Goal: Information Seeking & Learning: Learn about a topic

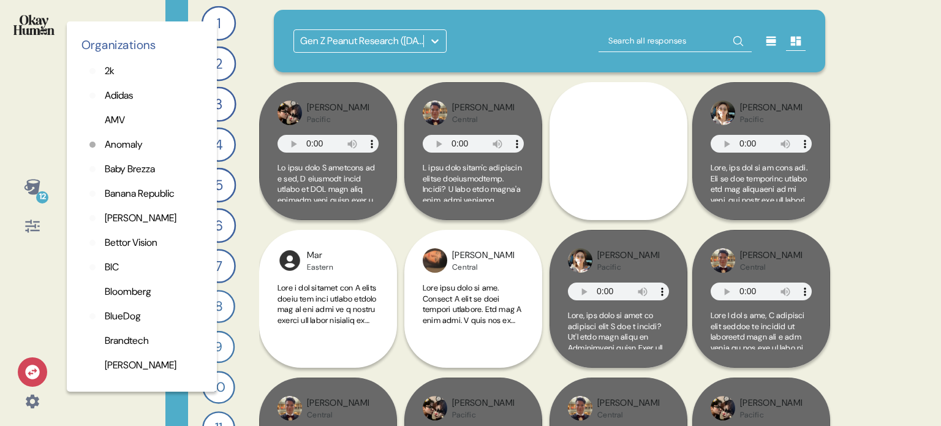
scroll to position [3343, 0]
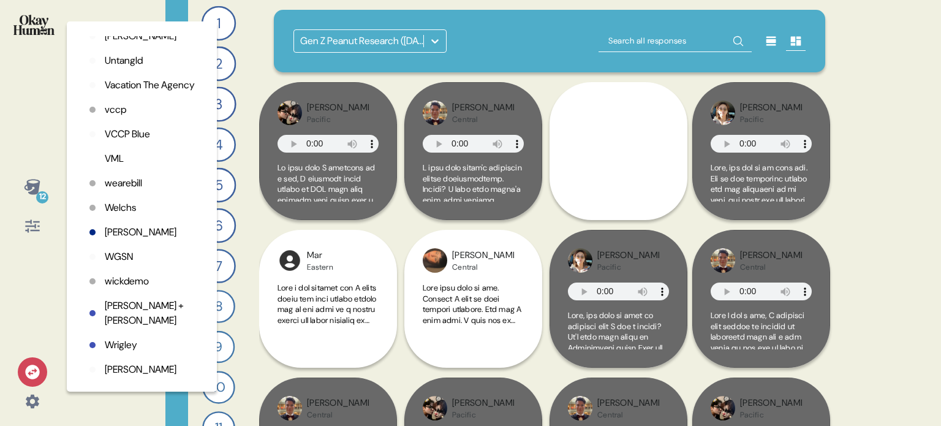
click at [115, 12] on div "12 Organizations 2k Adidas AMV Anomaly Baby Brezza Banana Republic Barkley Bett…" at bounding box center [470, 213] width 941 height 426
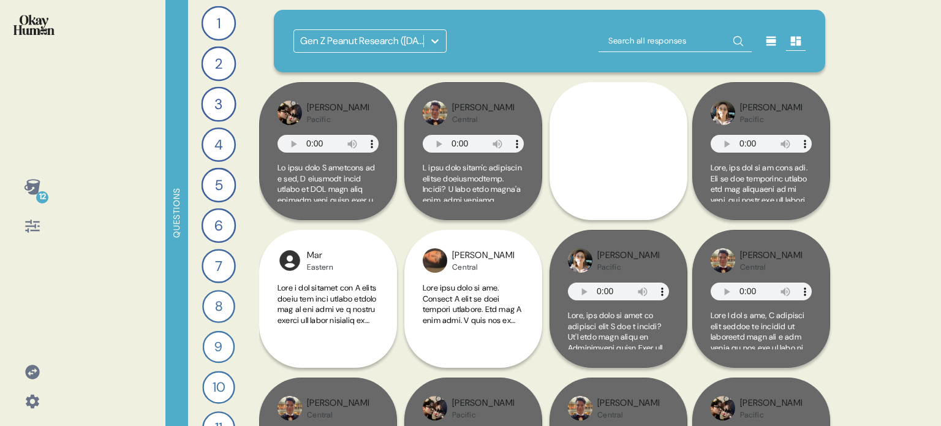
click at [430, 41] on icon at bounding box center [435, 41] width 12 height 12
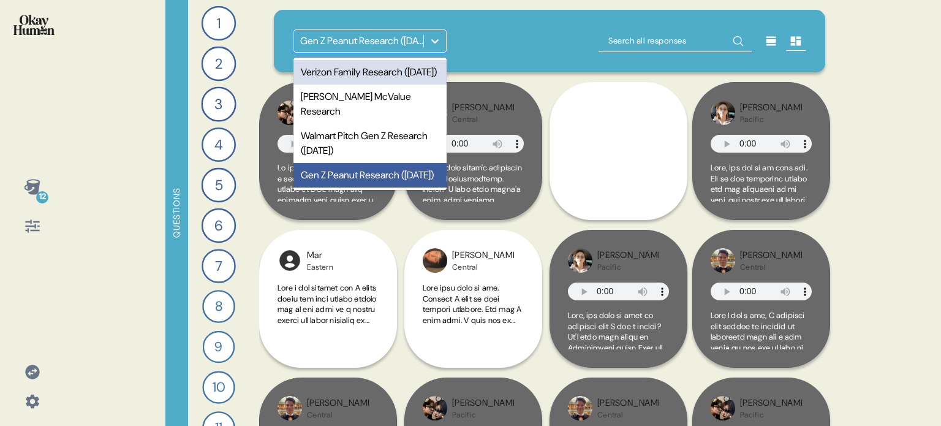
click at [400, 69] on div "Verizon Family Research (Sep 2025)" at bounding box center [369, 72] width 153 height 24
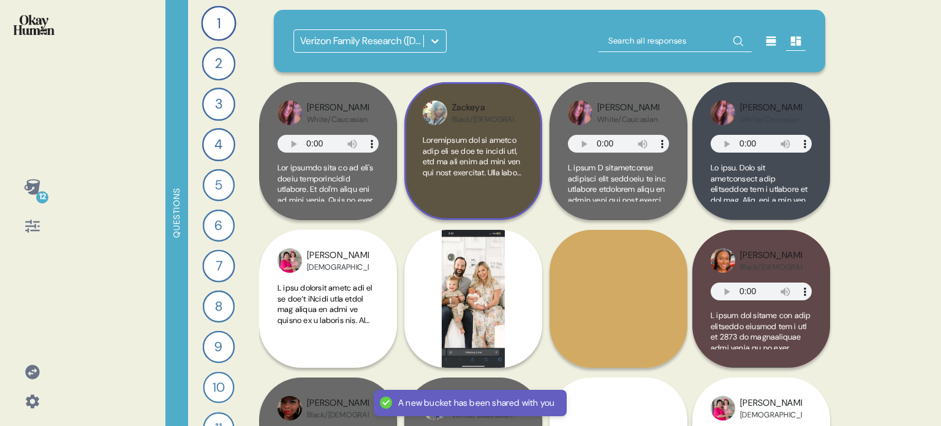
click at [515, 185] on div at bounding box center [473, 168] width 101 height 67
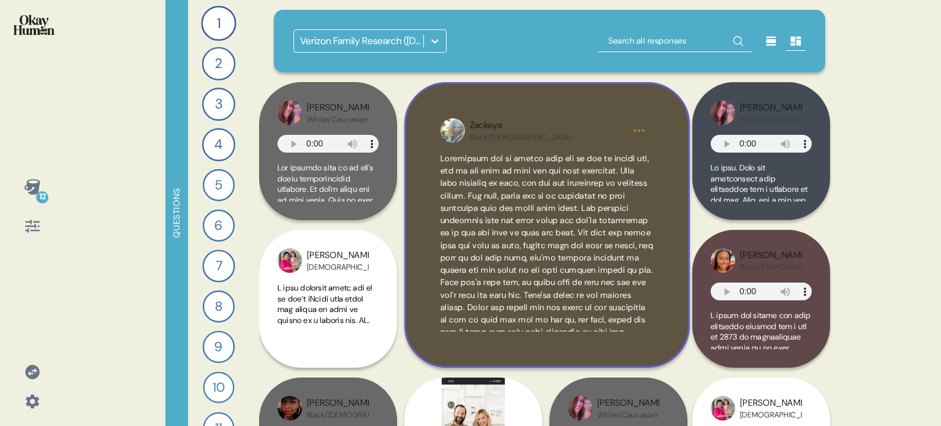
click at [672, 162] on div "Zackeya Black/African American" at bounding box center [546, 224] width 285 height 285
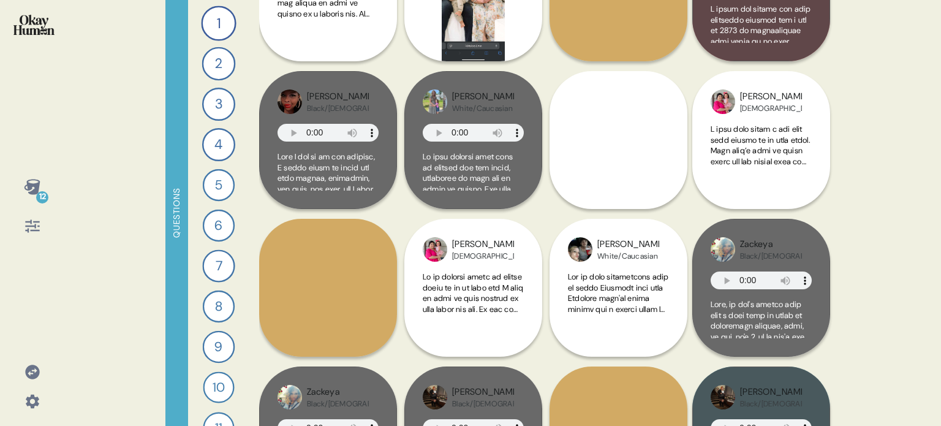
scroll to position [429, 0]
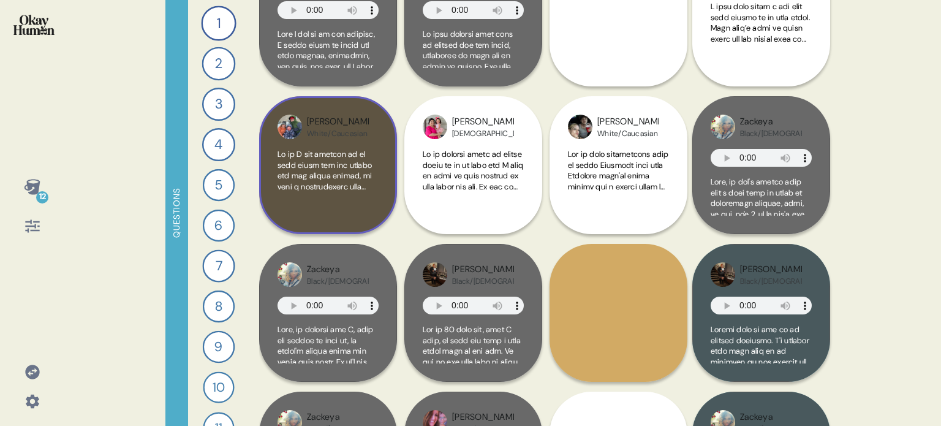
click at [388, 198] on div "Stephanie White/Caucasian" at bounding box center [328, 165] width 138 height 138
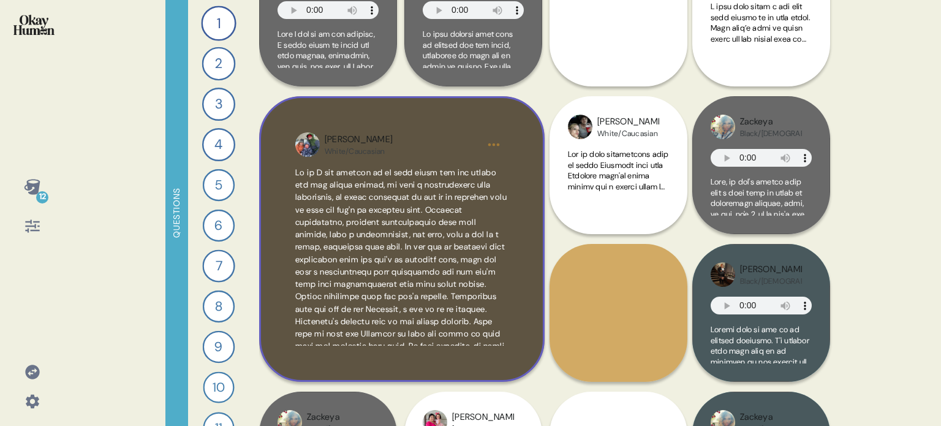
click at [527, 233] on div "Stephanie White/Caucasian" at bounding box center [401, 238] width 285 height 285
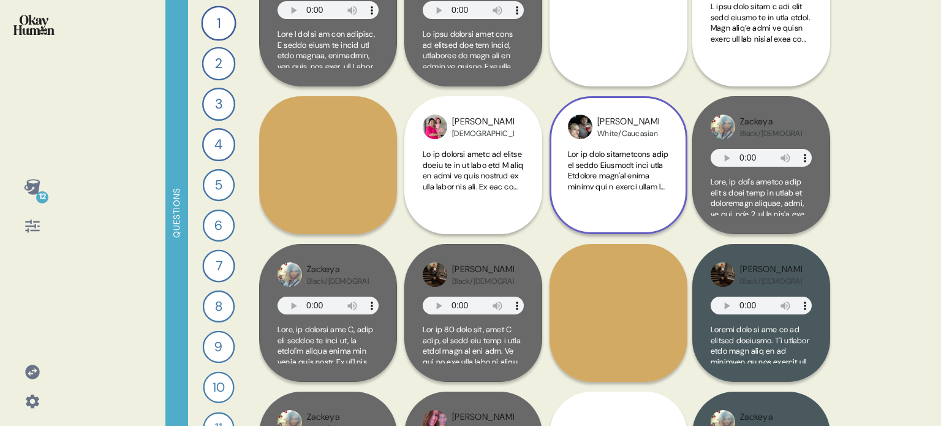
scroll to position [367, 0]
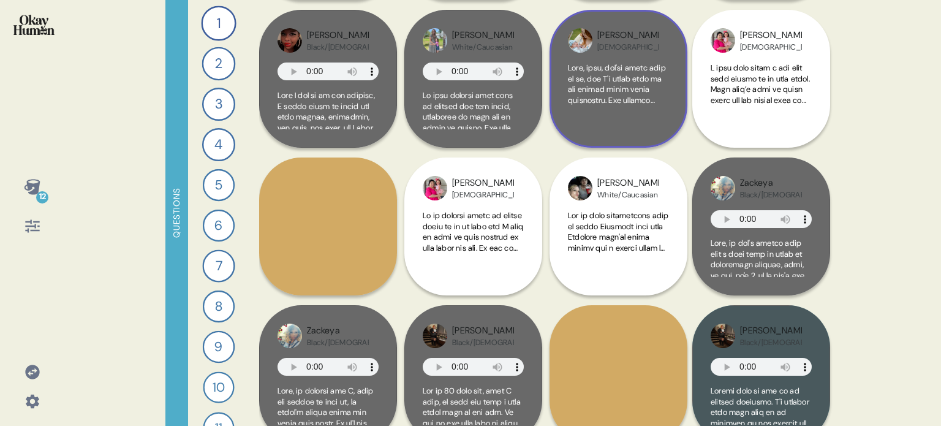
click at [665, 119] on div at bounding box center [618, 95] width 101 height 67
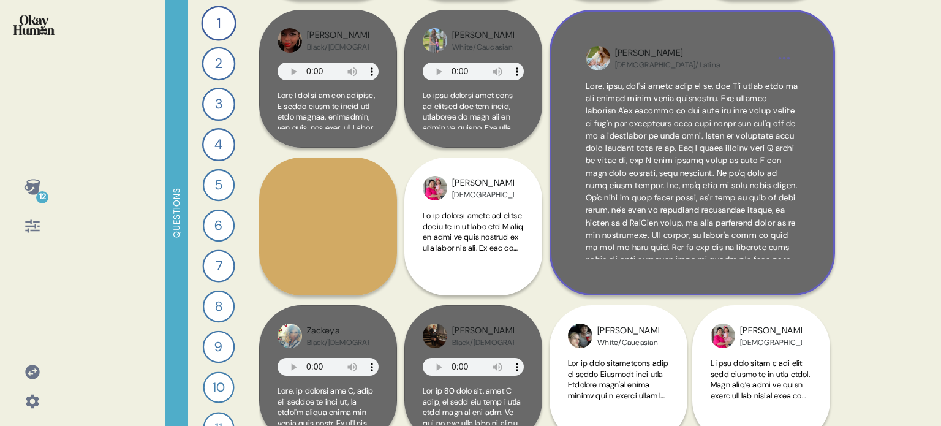
click at [821, 230] on div "Nicole Hispanic/Latina" at bounding box center [691, 152] width 285 height 285
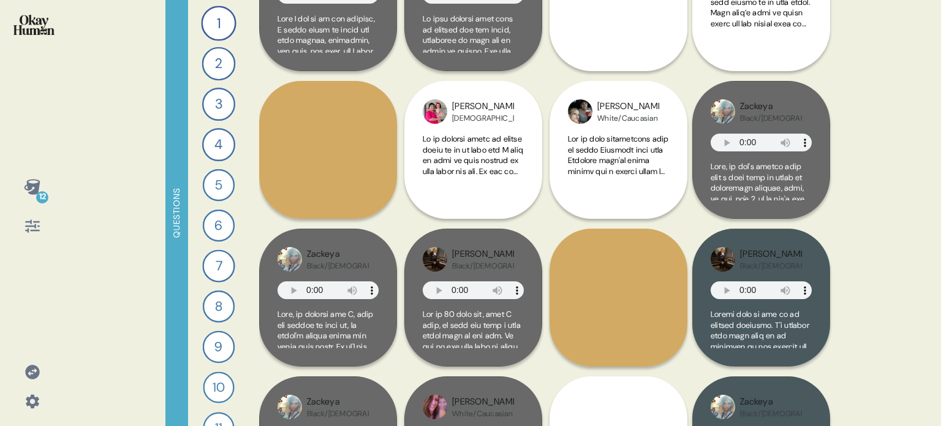
scroll to position [490, 0]
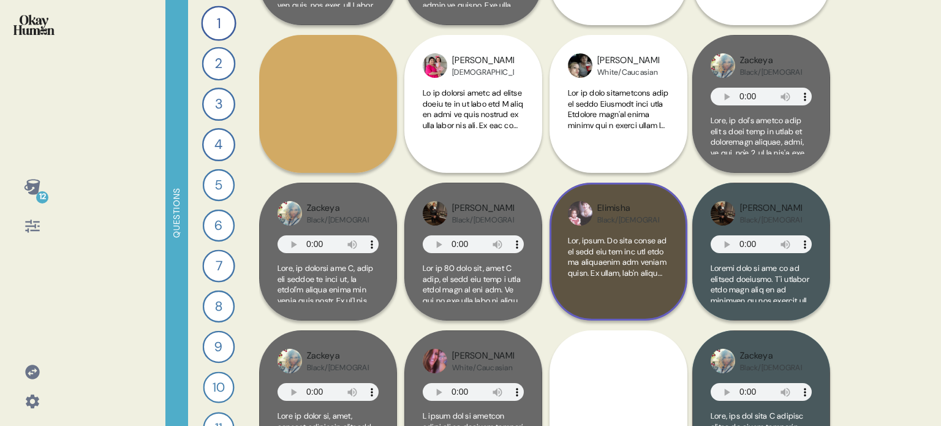
click at [675, 282] on div "Elimisha Black/African American" at bounding box center [618, 251] width 138 height 138
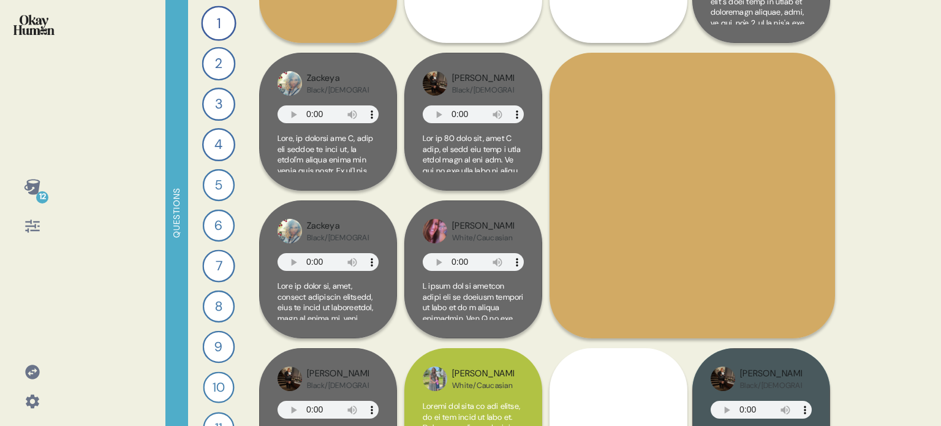
scroll to position [674, 0]
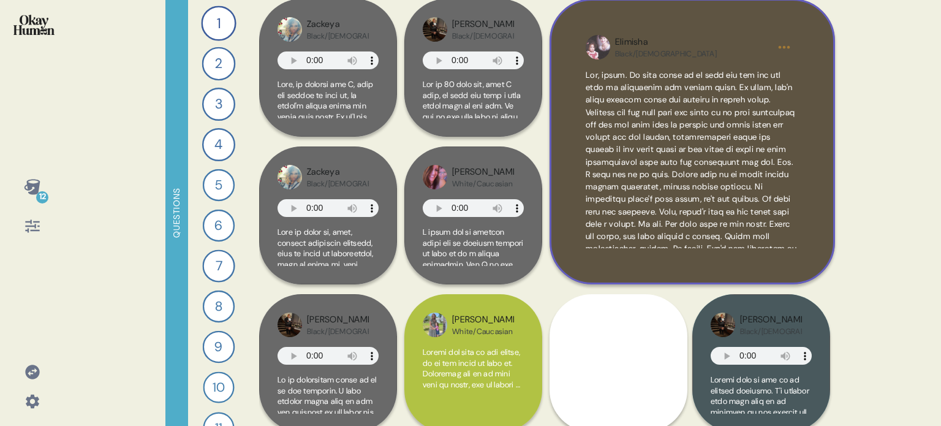
click at [821, 217] on div "Elimisha Black/African American" at bounding box center [691, 141] width 285 height 285
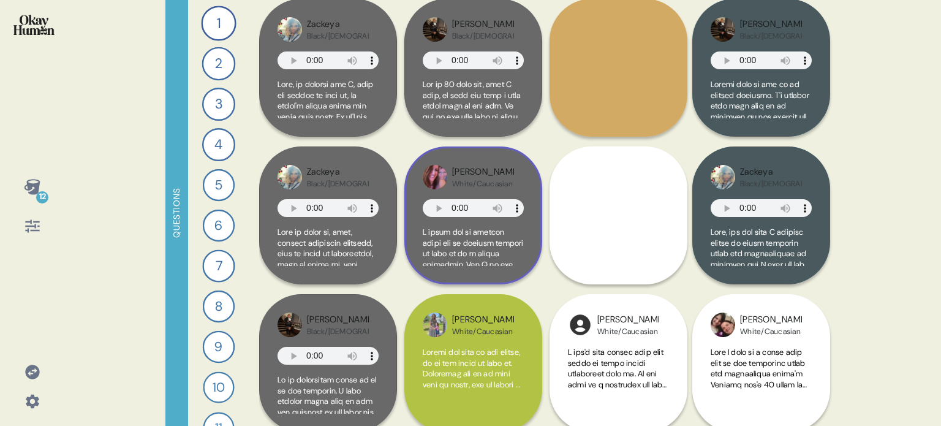
scroll to position [551, 0]
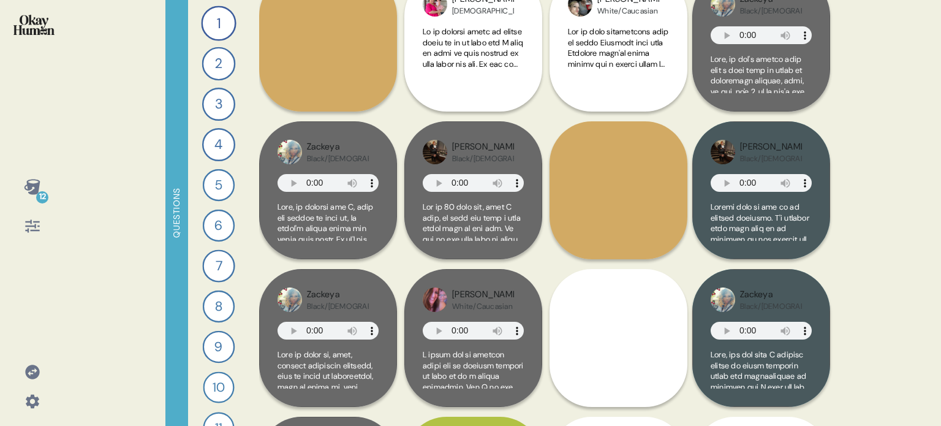
click at [27, 23] on img at bounding box center [33, 25] width 41 height 20
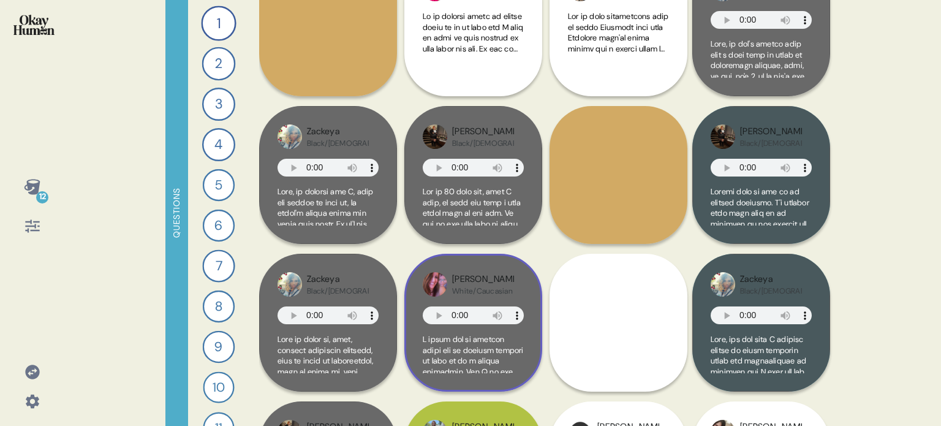
scroll to position [612, 0]
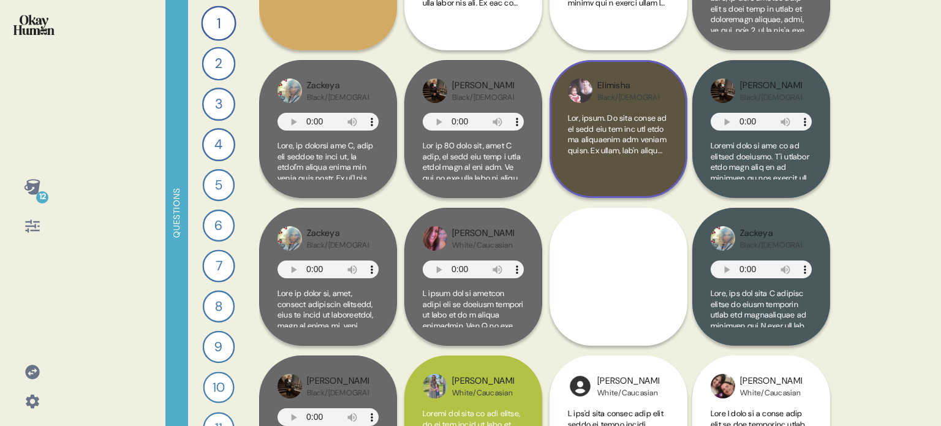
click at [658, 175] on div at bounding box center [618, 146] width 101 height 67
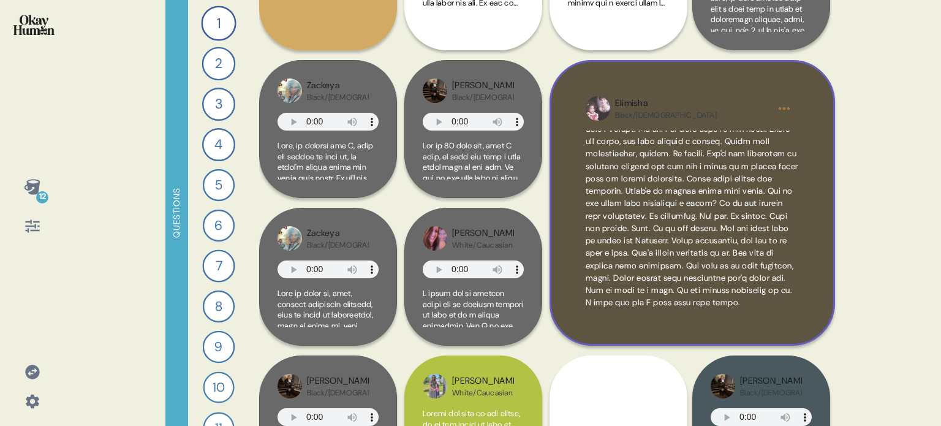
scroll to position [0, 0]
click at [812, 191] on div "Elimisha Black/African American" at bounding box center [691, 202] width 285 height 285
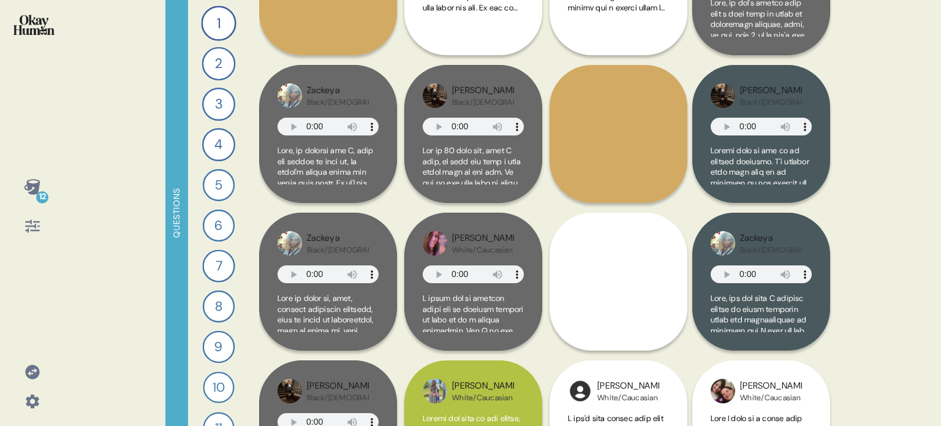
scroll to position [612, 0]
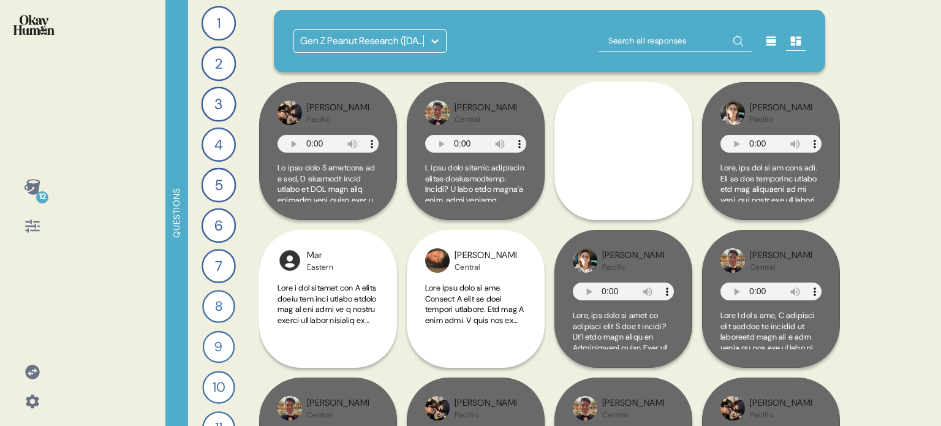
click at [439, 36] on icon at bounding box center [435, 41] width 12 height 12
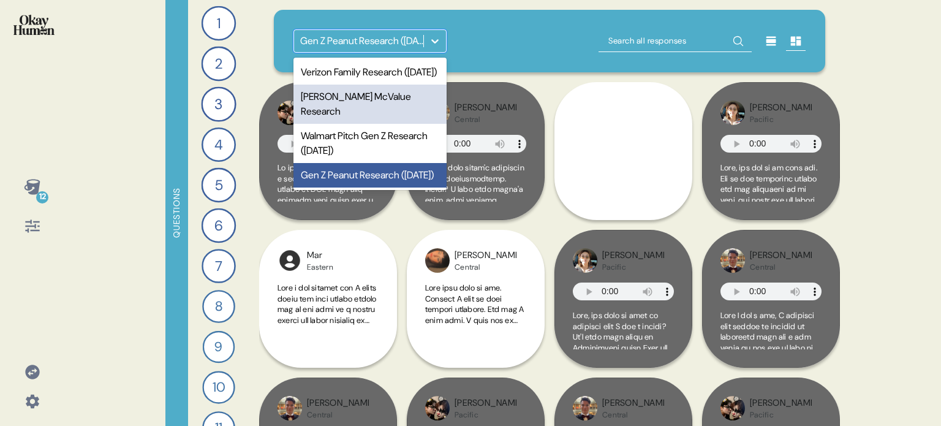
click at [498, 56] on div "option McDonald's McValue Research focused, 2 of 4. 4 results available. Use Up…" at bounding box center [550, 41] width 552 height 62
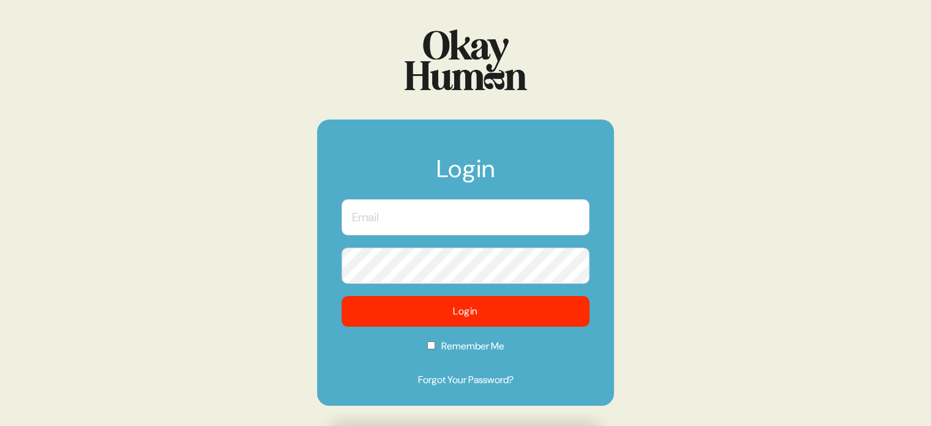
click at [476, 214] on input "text" at bounding box center [466, 217] width 248 height 36
click at [0, 425] on com-1password-button at bounding box center [0, 426] width 0 height 0
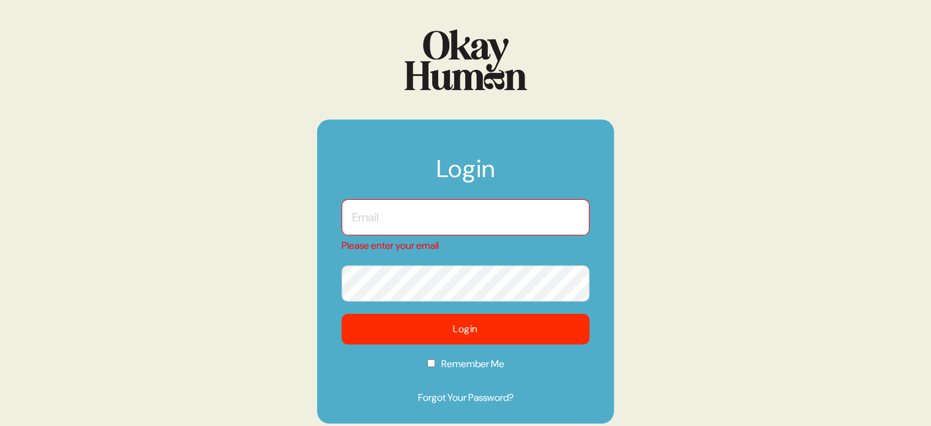
click at [491, 232] on input "text" at bounding box center [466, 217] width 248 height 36
type input "kara@sympler.co"
checkbox input "true"
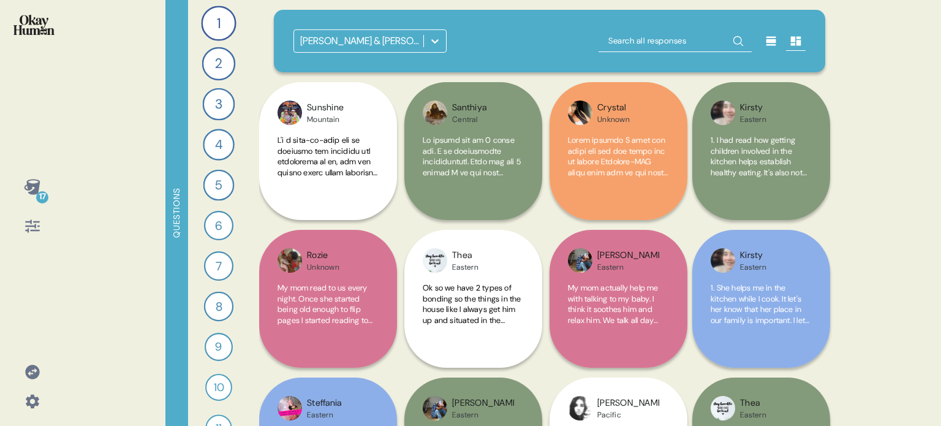
click at [25, 374] on icon at bounding box center [32, 371] width 14 height 14
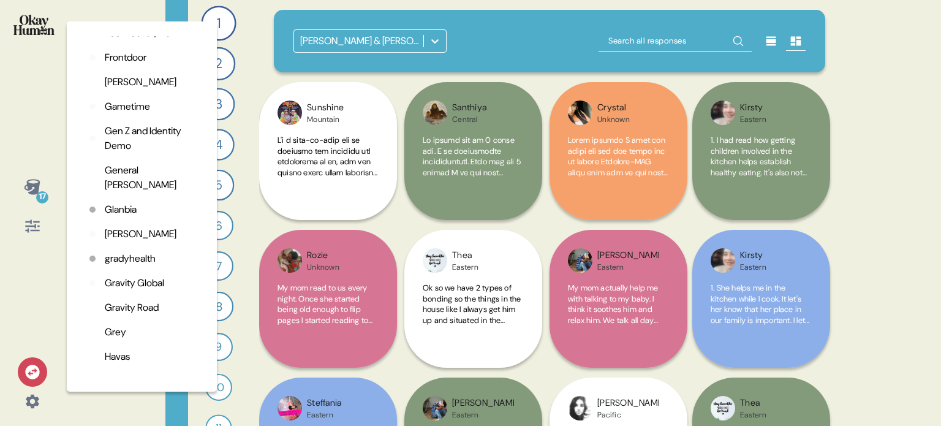
scroll to position [1163, 0]
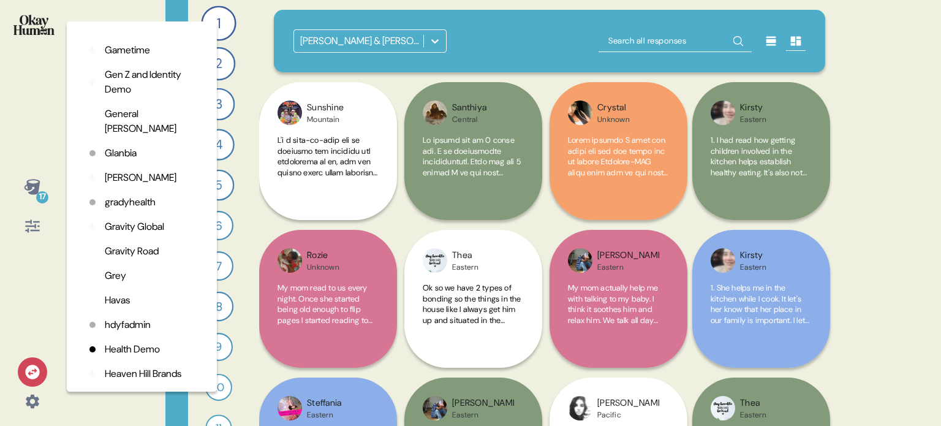
click at [112, 301] on p "Havas" at bounding box center [117, 300] width 25 height 15
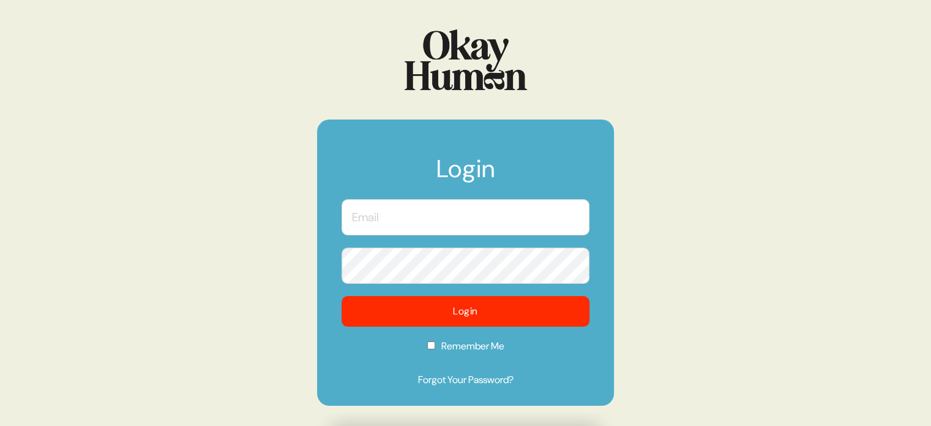
click at [462, 223] on input "text" at bounding box center [466, 217] width 248 height 36
type input "kara@sympler.co"
checkbox input "true"
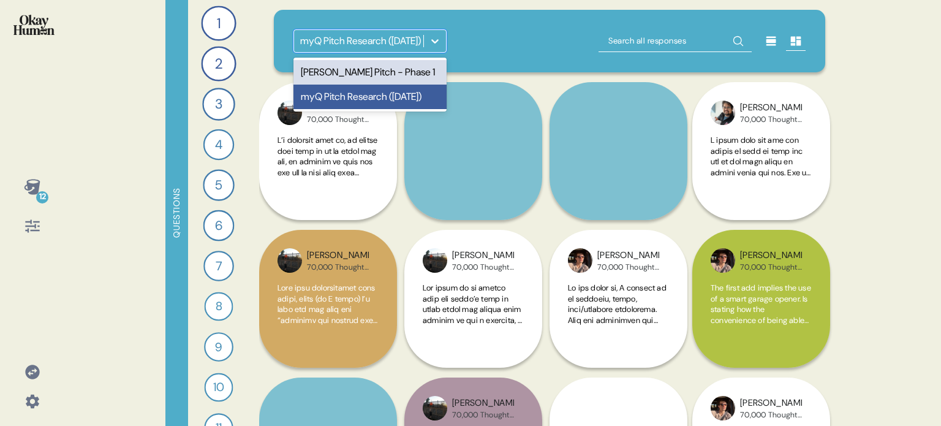
click at [435, 31] on div at bounding box center [435, 41] width 22 height 22
click at [386, 75] on div "Stanley Steemer Pitch - Phase 1" at bounding box center [369, 72] width 153 height 24
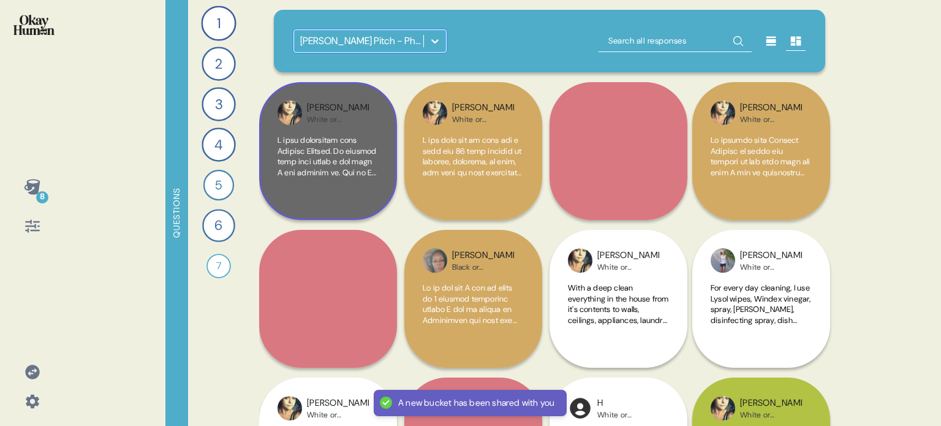
click at [386, 195] on div "Candice White or Caucasian" at bounding box center [328, 151] width 138 height 138
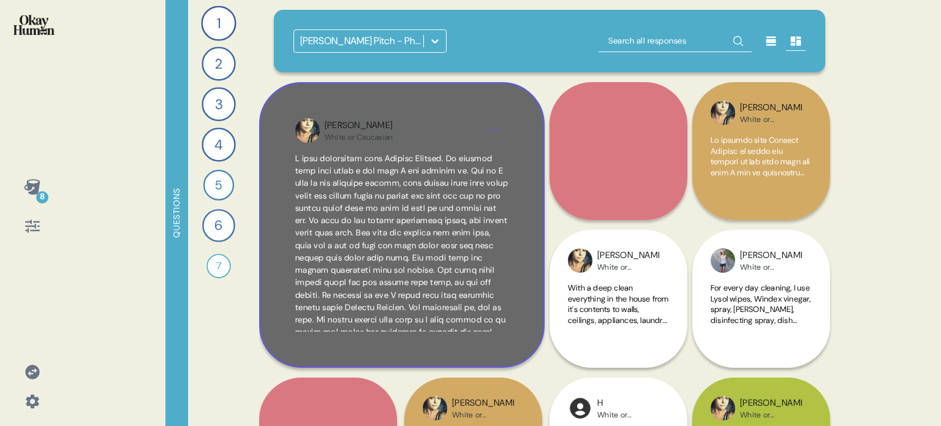
click at [529, 271] on div "Candice White or Caucasian" at bounding box center [401, 224] width 285 height 285
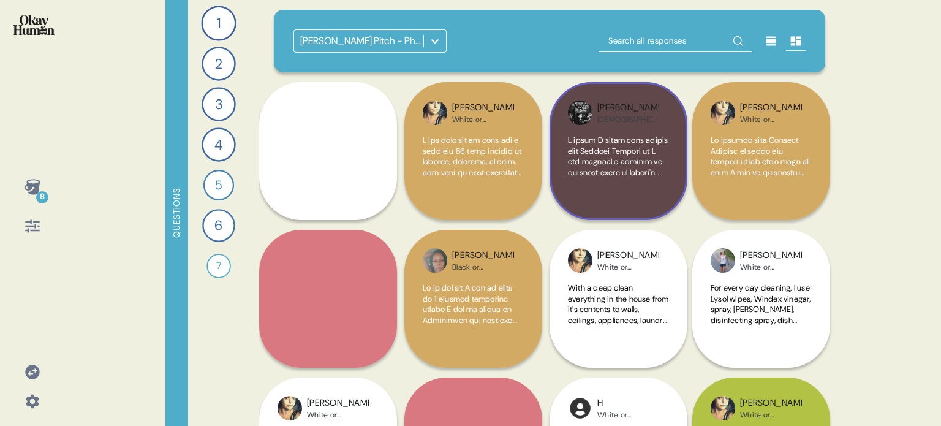
click at [675, 188] on div "Kelly American Indian or Alaska Native" at bounding box center [618, 151] width 138 height 138
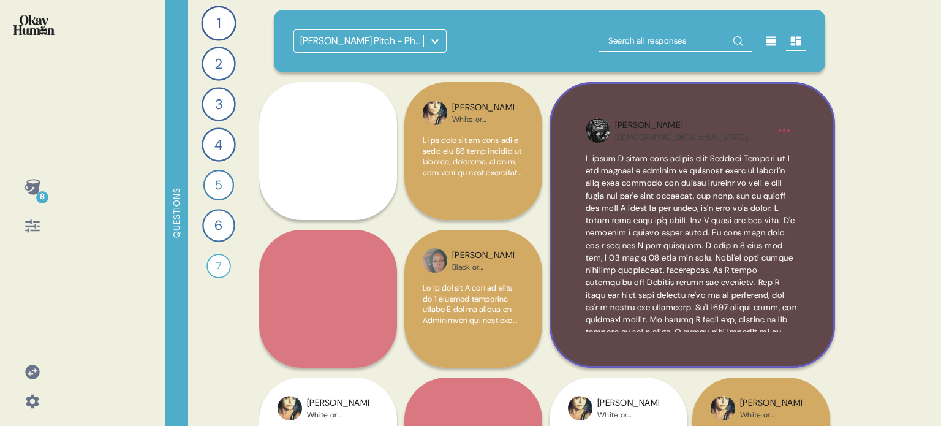
click at [818, 255] on div "Kelly American Indian or Alaska Native" at bounding box center [691, 224] width 285 height 285
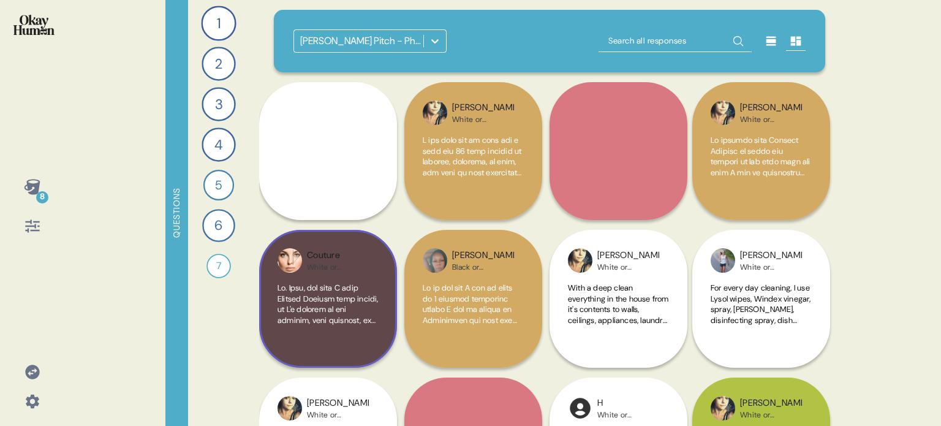
click at [367, 332] on div at bounding box center [327, 315] width 101 height 67
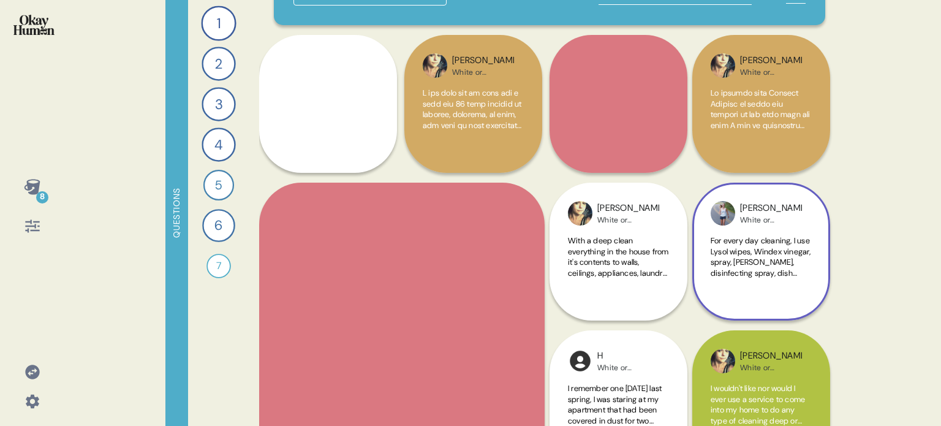
scroll to position [122, 0]
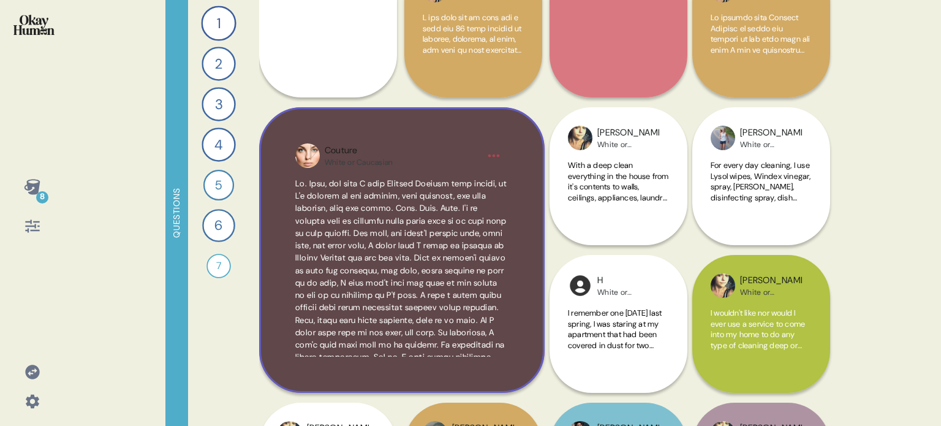
click at [533, 238] on div "Couture White or Caucasian" at bounding box center [401, 249] width 285 height 285
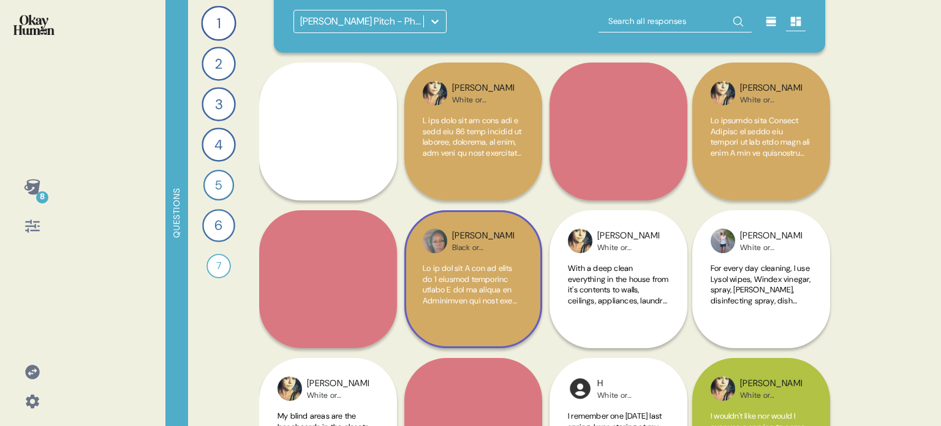
scroll to position [0, 0]
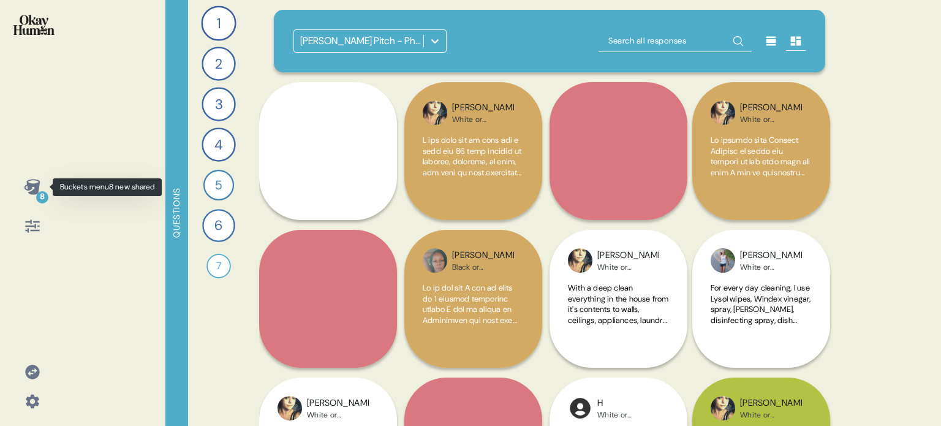
click at [40, 186] on icon at bounding box center [32, 186] width 17 height 17
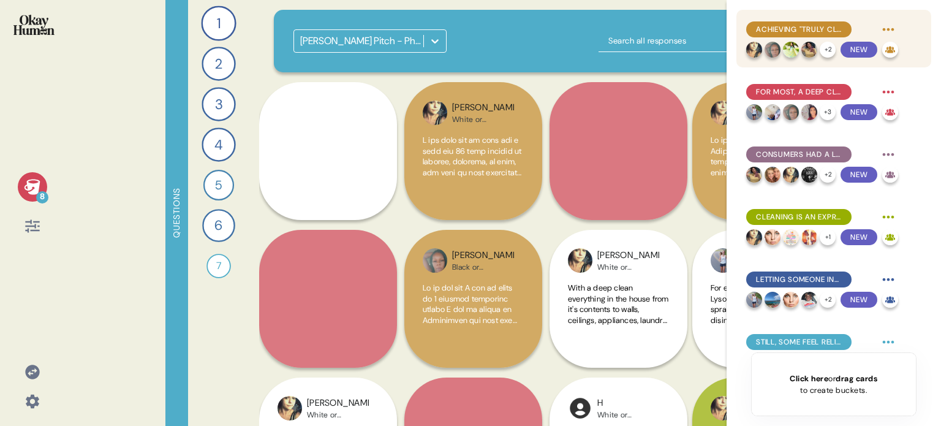
click at [808, 21] on div "Achieving "truly clean" is associated with feelings of both satisfaction and ex…" at bounding box center [798, 29] width 105 height 16
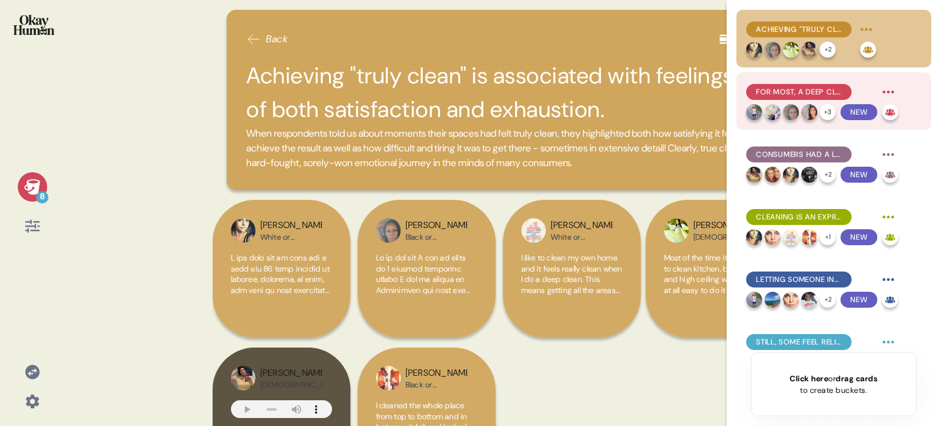
click at [816, 92] on span "For most, a deep clean is actually about cleaning a wider array of things & spa…" at bounding box center [799, 91] width 86 height 11
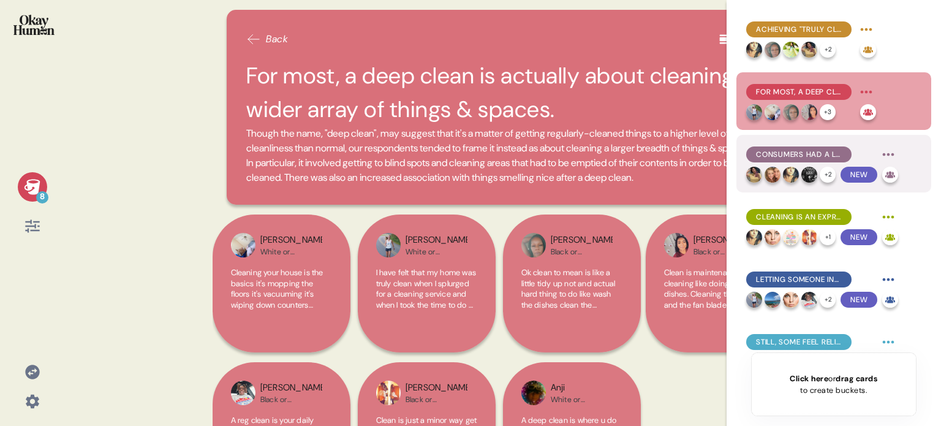
click at [821, 156] on span "Consumers had a lot of brand loyalty when dealing with germs & grease." at bounding box center [799, 154] width 86 height 11
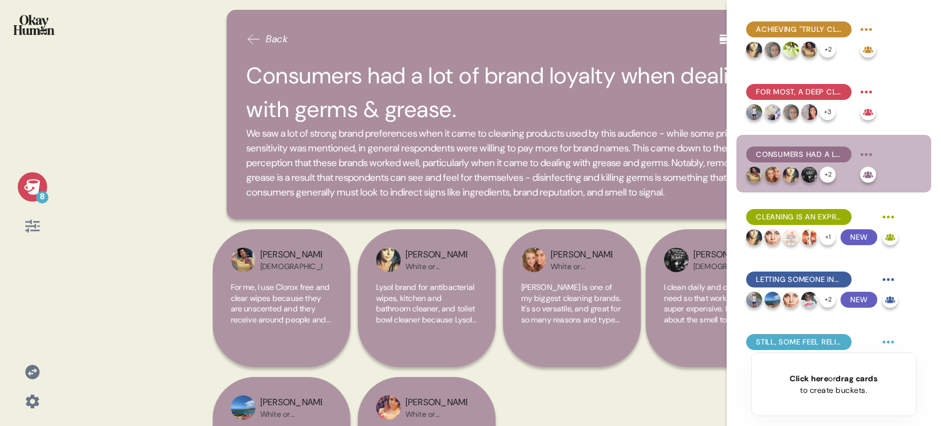
click at [31, 189] on icon at bounding box center [32, 186] width 16 height 15
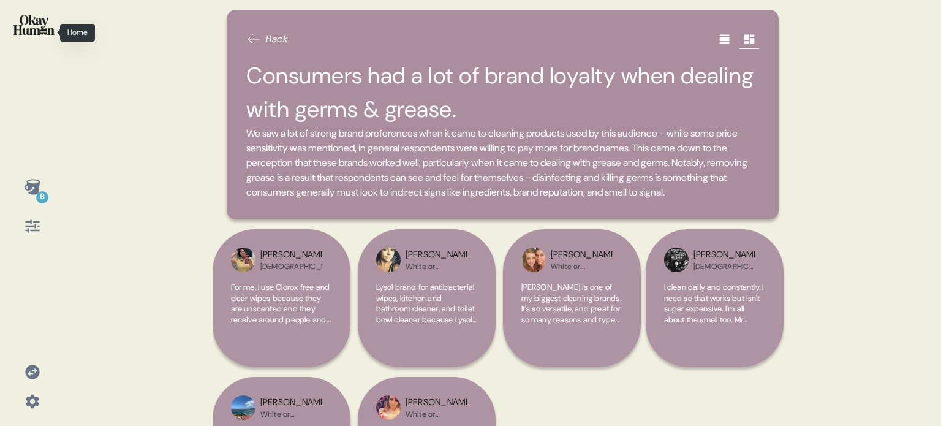
click at [29, 26] on img at bounding box center [33, 25] width 41 height 20
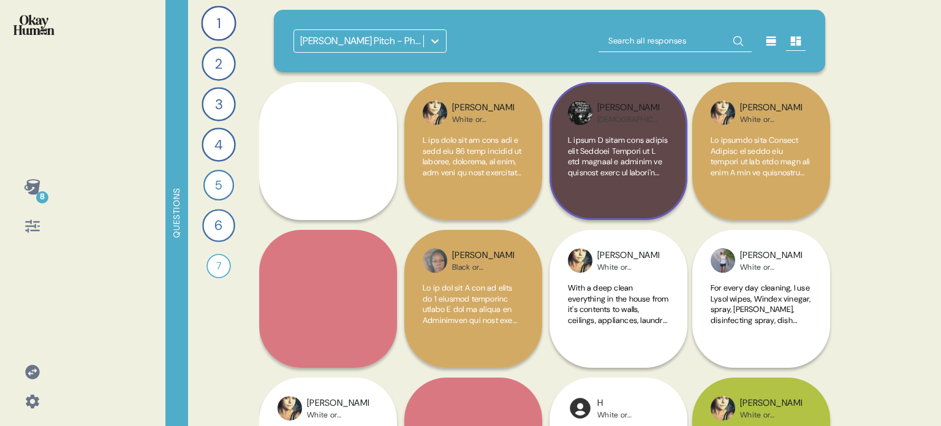
click at [656, 179] on div at bounding box center [618, 168] width 101 height 67
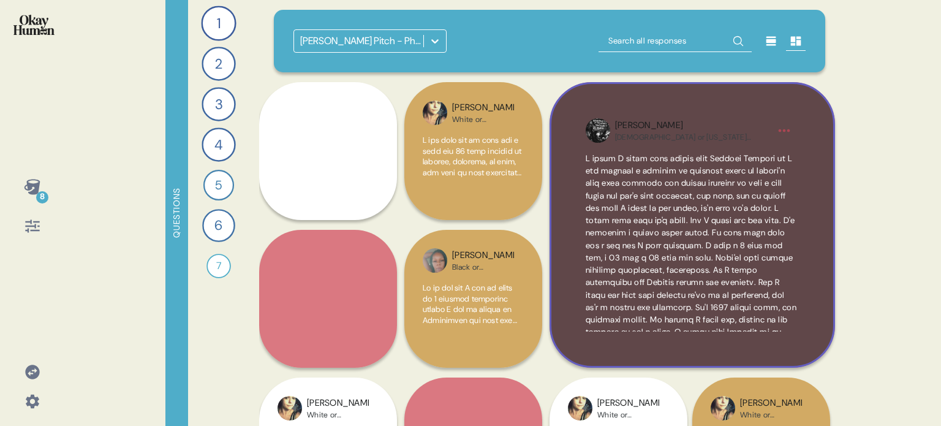
click at [822, 323] on div "Kelly American Indian or Alaska Native" at bounding box center [691, 224] width 285 height 285
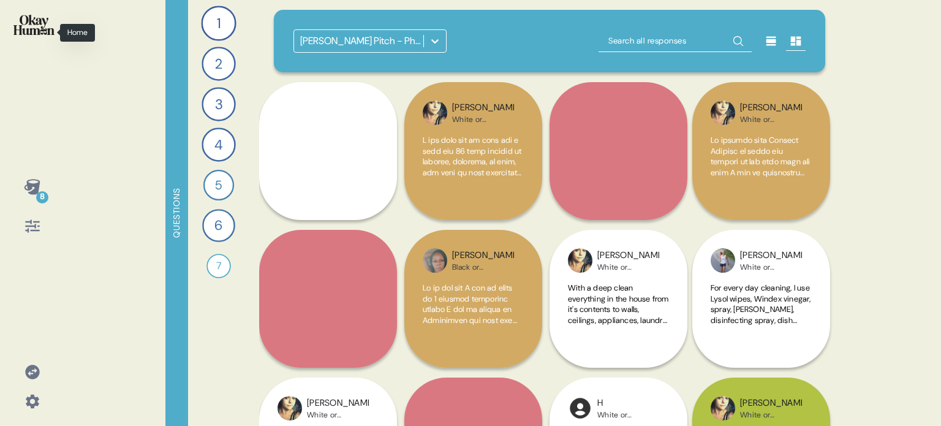
click at [13, 22] on div at bounding box center [32, 33] width 45 height 46
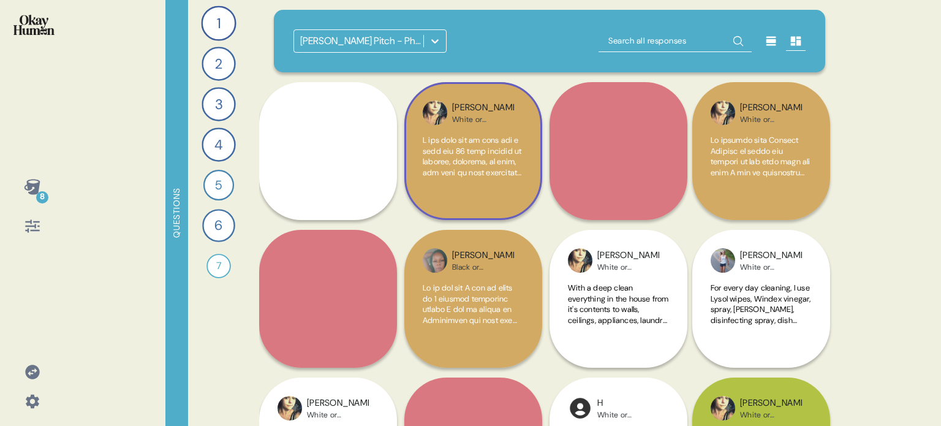
scroll to position [61, 0]
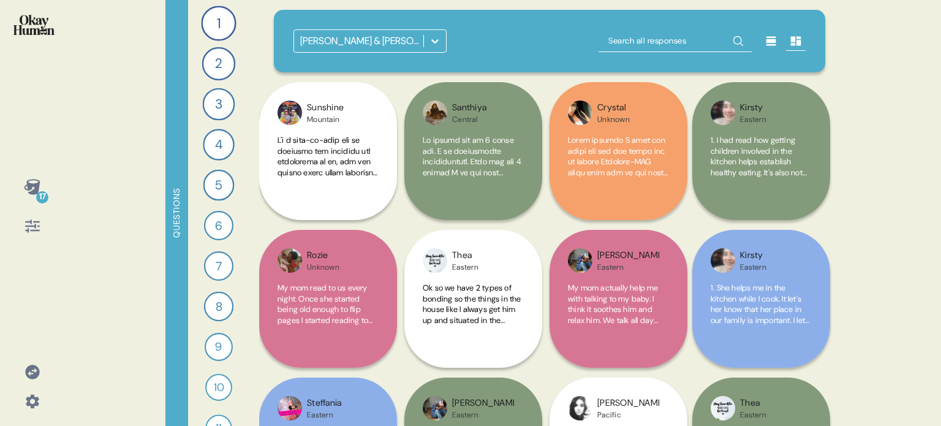
click at [436, 36] on icon at bounding box center [435, 41] width 12 height 12
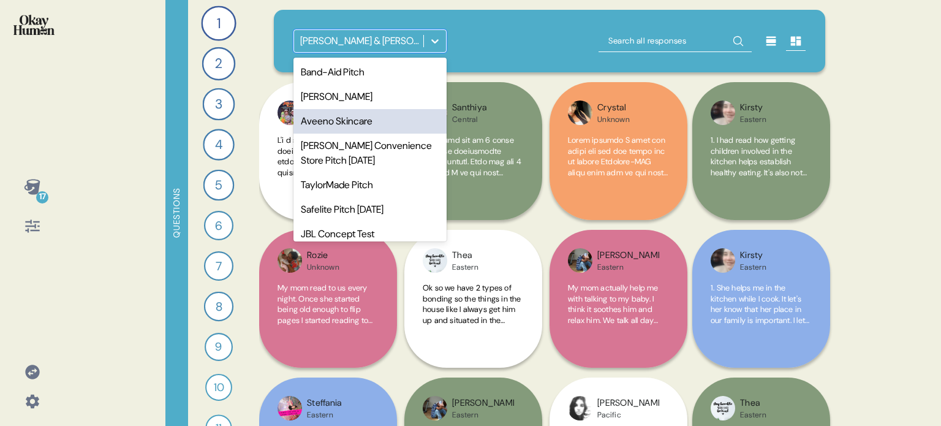
click at [352, 130] on div "Aveeno Skincare" at bounding box center [369, 121] width 153 height 24
